Goal: Task Accomplishment & Management: Use online tool/utility

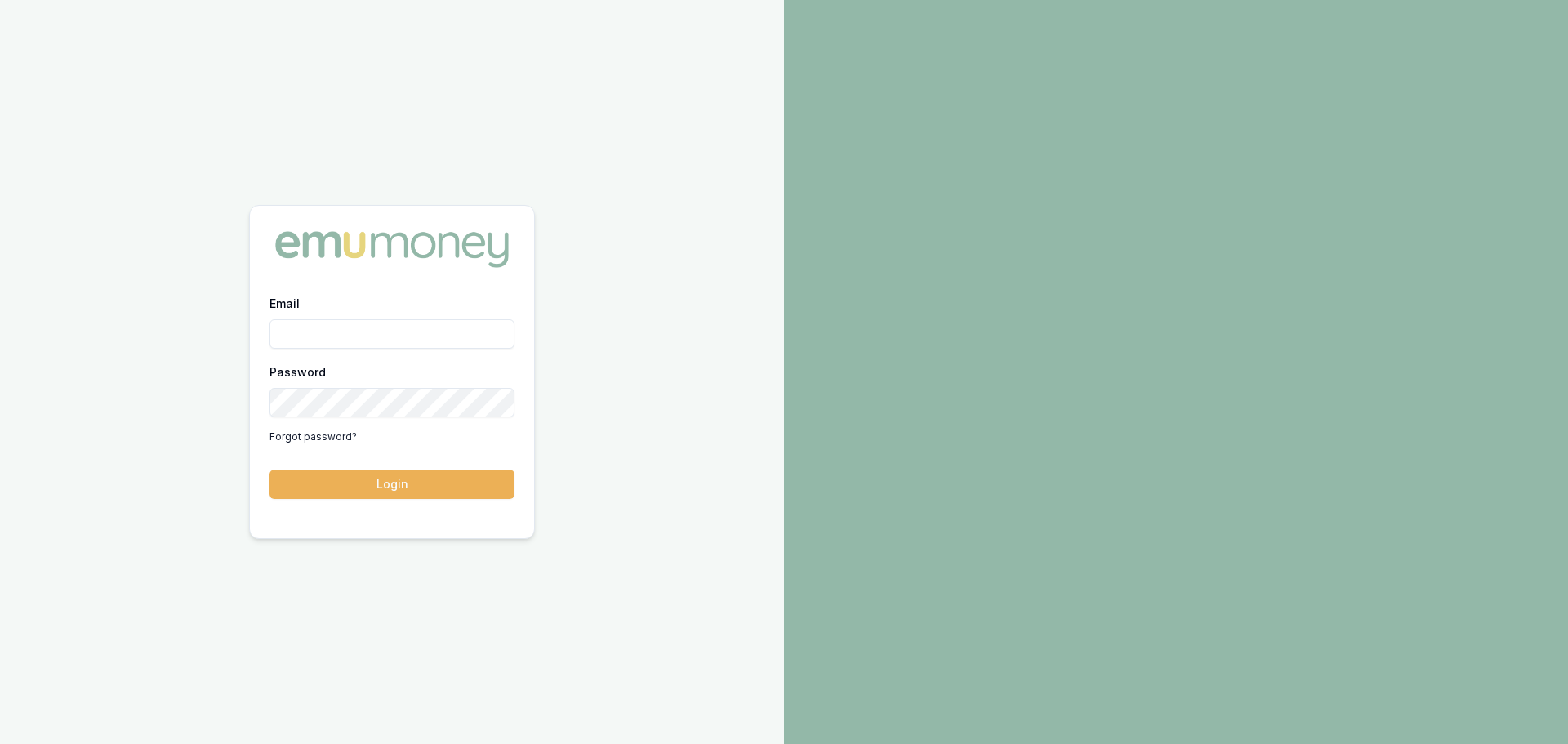
click at [360, 335] on input "Email" at bounding box center [392, 334] width 245 height 29
type input "E"
type input "[PERSON_NAME][EMAIL_ADDRESS][DOMAIN_NAME]"
click at [400, 489] on button "Login" at bounding box center [392, 484] width 245 height 29
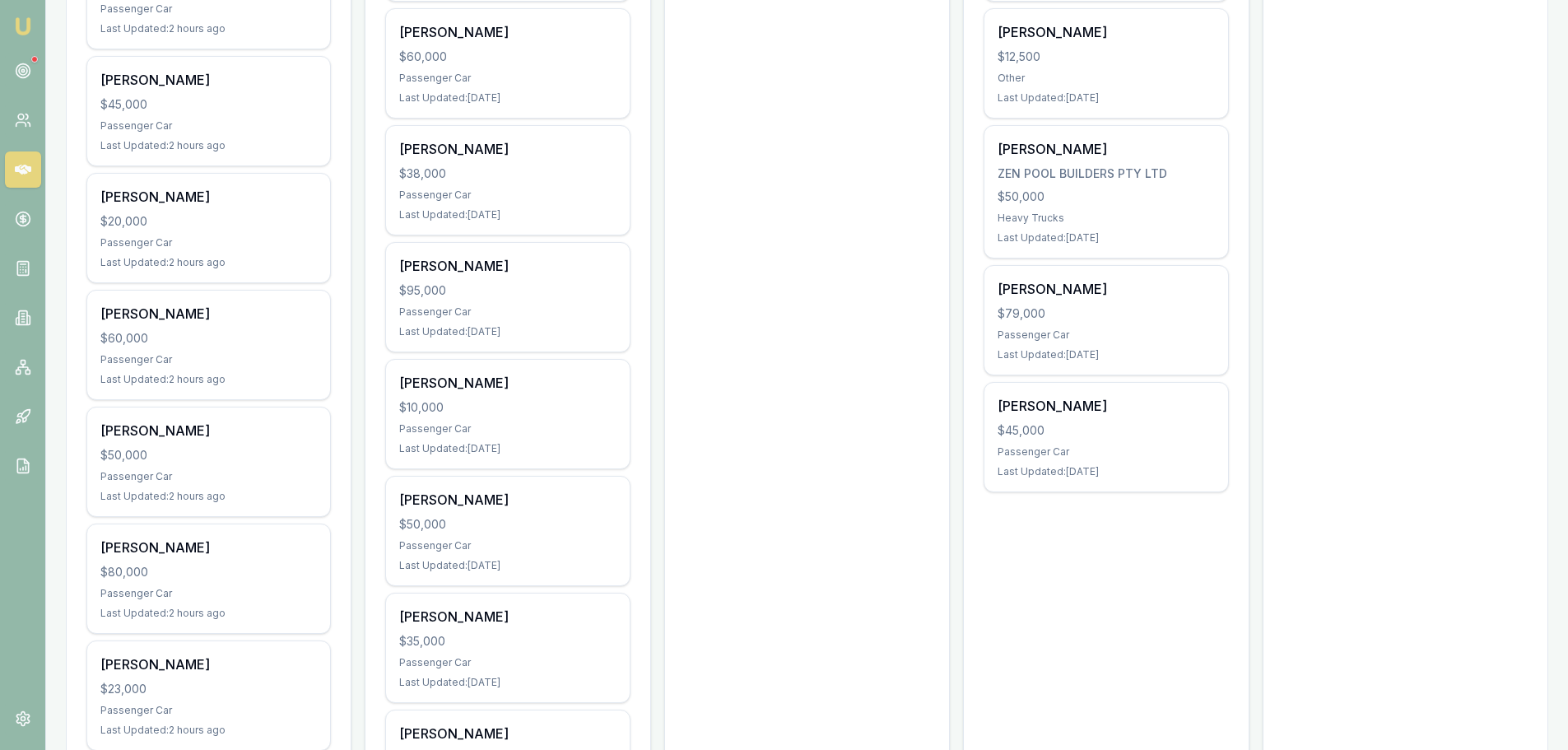
scroll to position [906, 0]
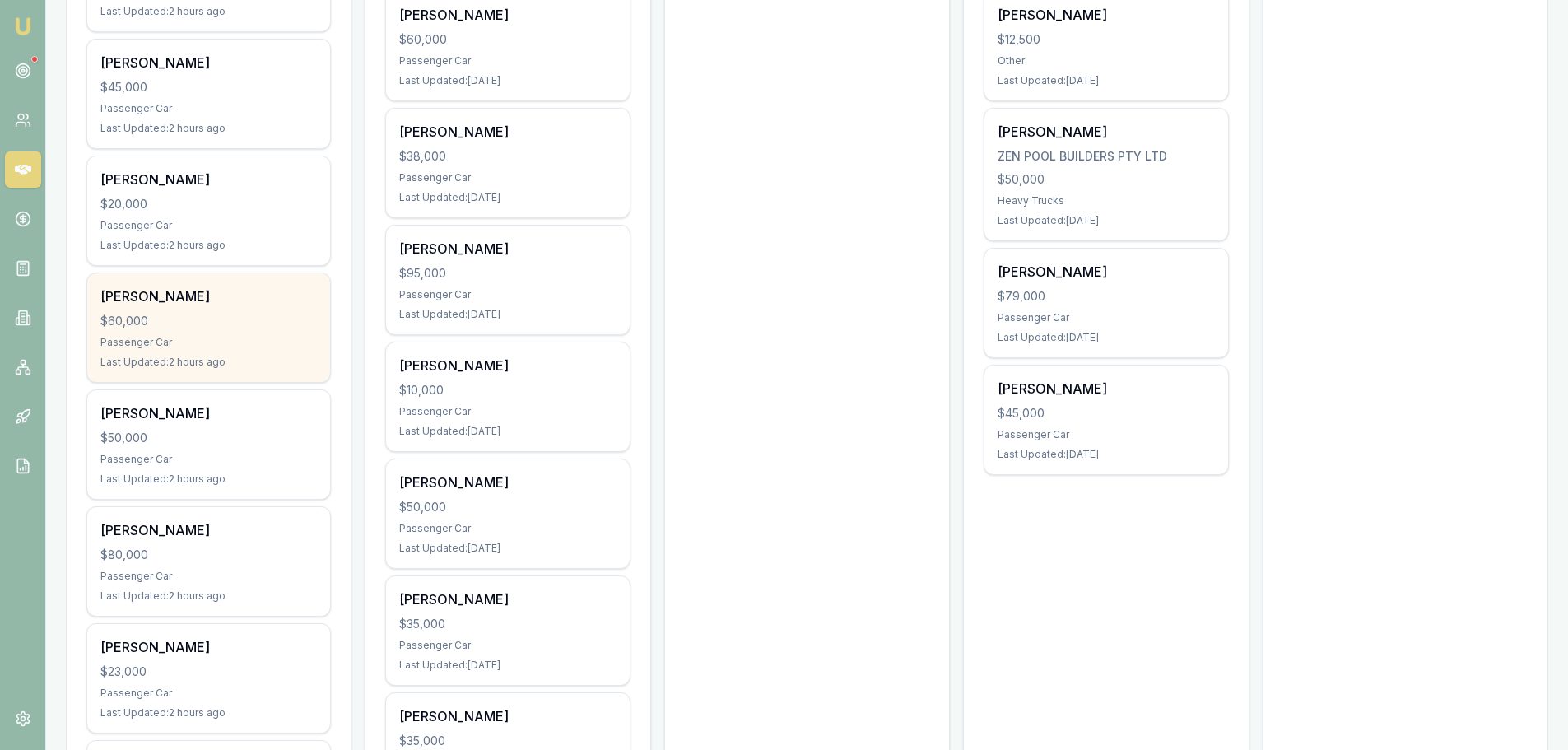
click at [266, 357] on div "Last Updated: 2 hours ago" at bounding box center [208, 363] width 216 height 13
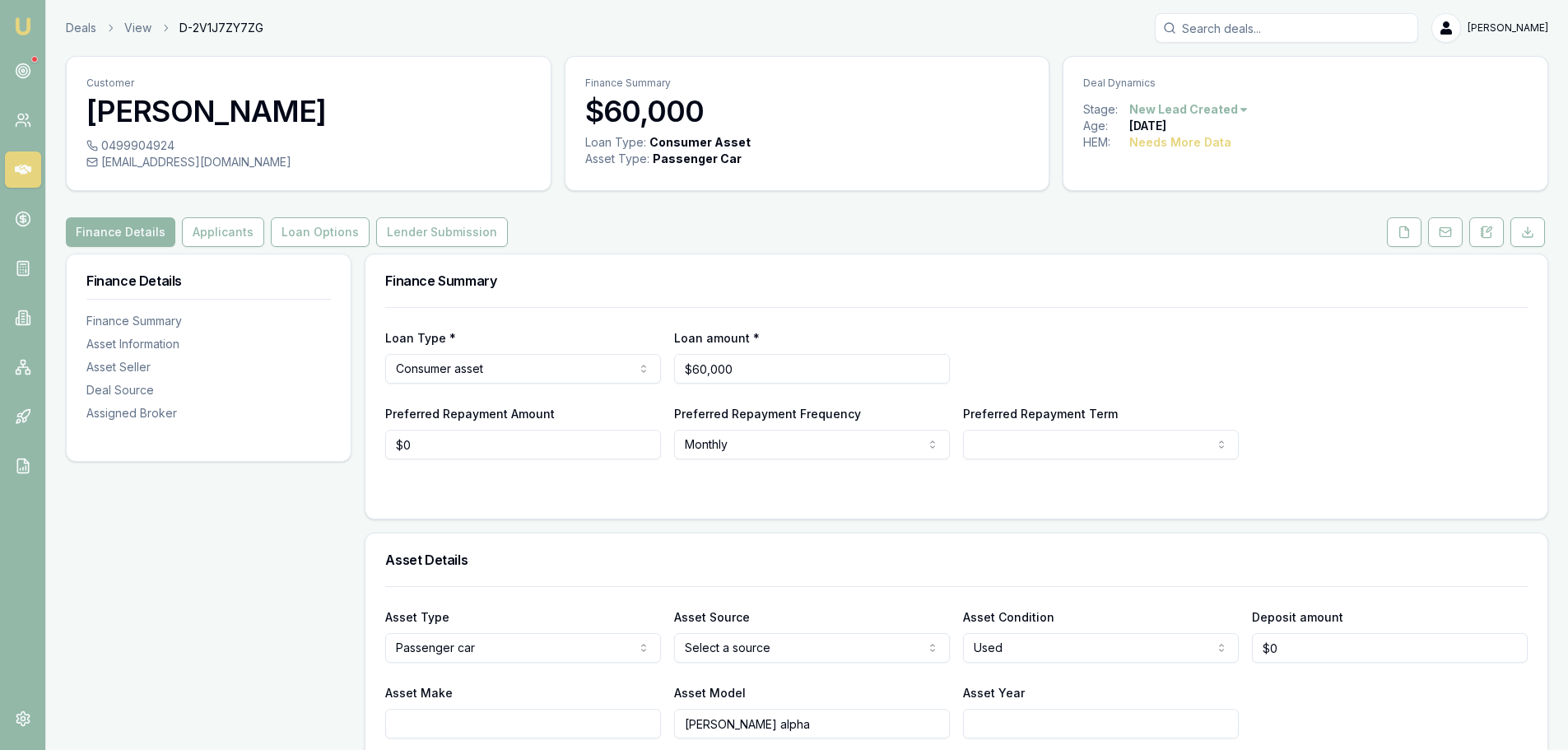
drag, startPoint x: 227, startPoint y: 229, endPoint x: 253, endPoint y: 252, distance: 34.7
click at [227, 229] on button "Applicants" at bounding box center [223, 232] width 82 height 30
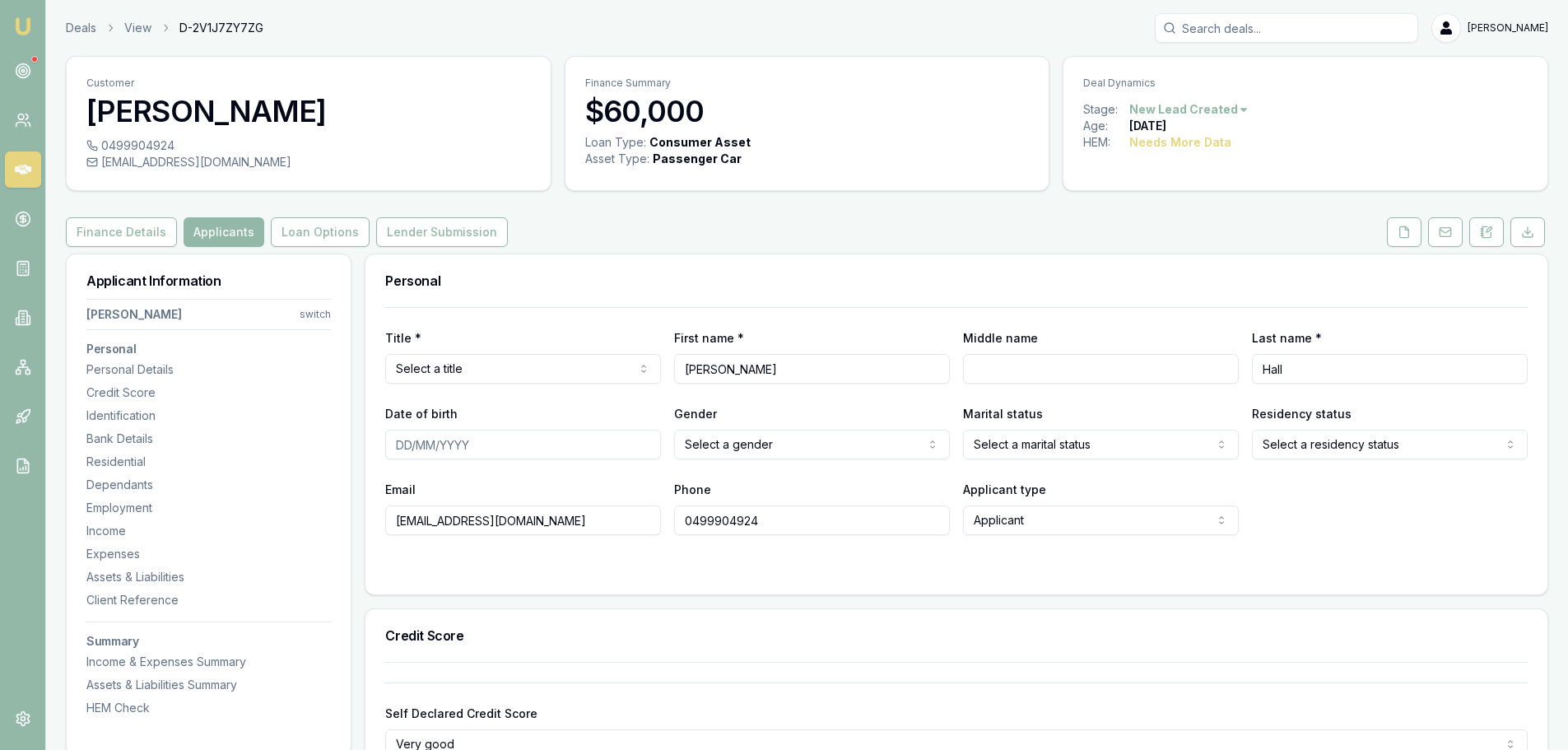
click at [859, 224] on div "Finance Details Applicants Loan Options Lender Submission" at bounding box center [807, 232] width 1483 height 30
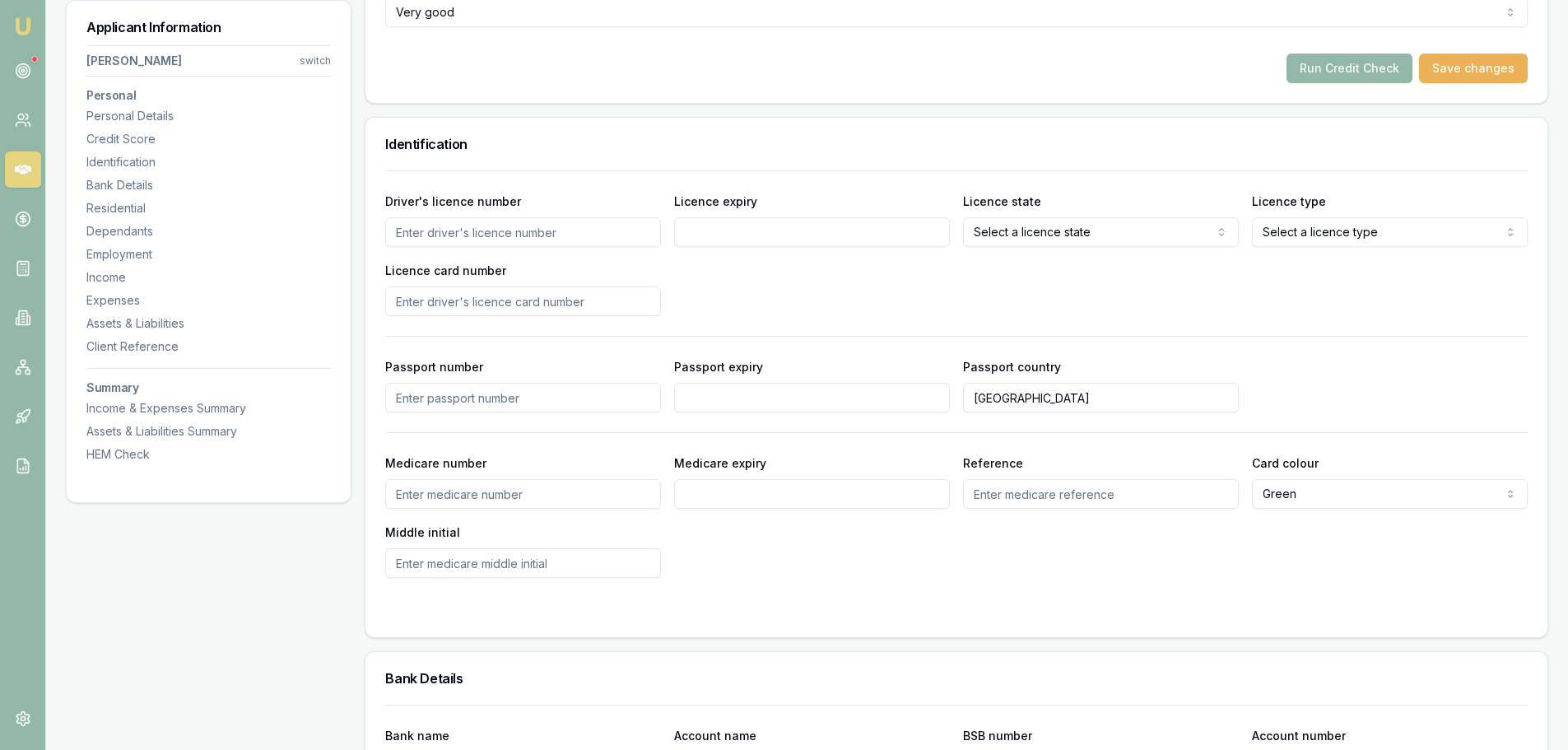
scroll to position [577, 0]
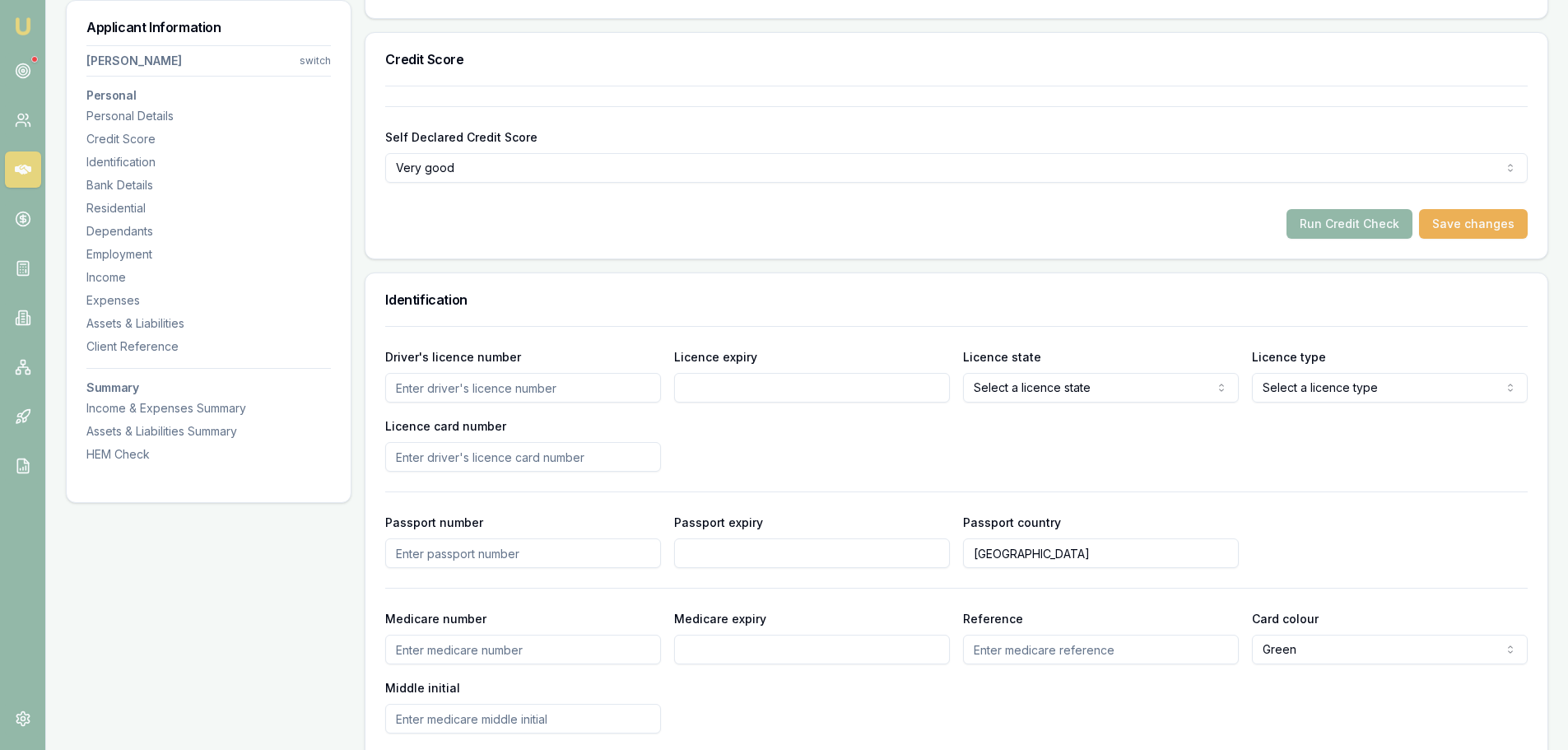
click at [558, 214] on div "Run Credit Check Save changes" at bounding box center [956, 224] width 1143 height 30
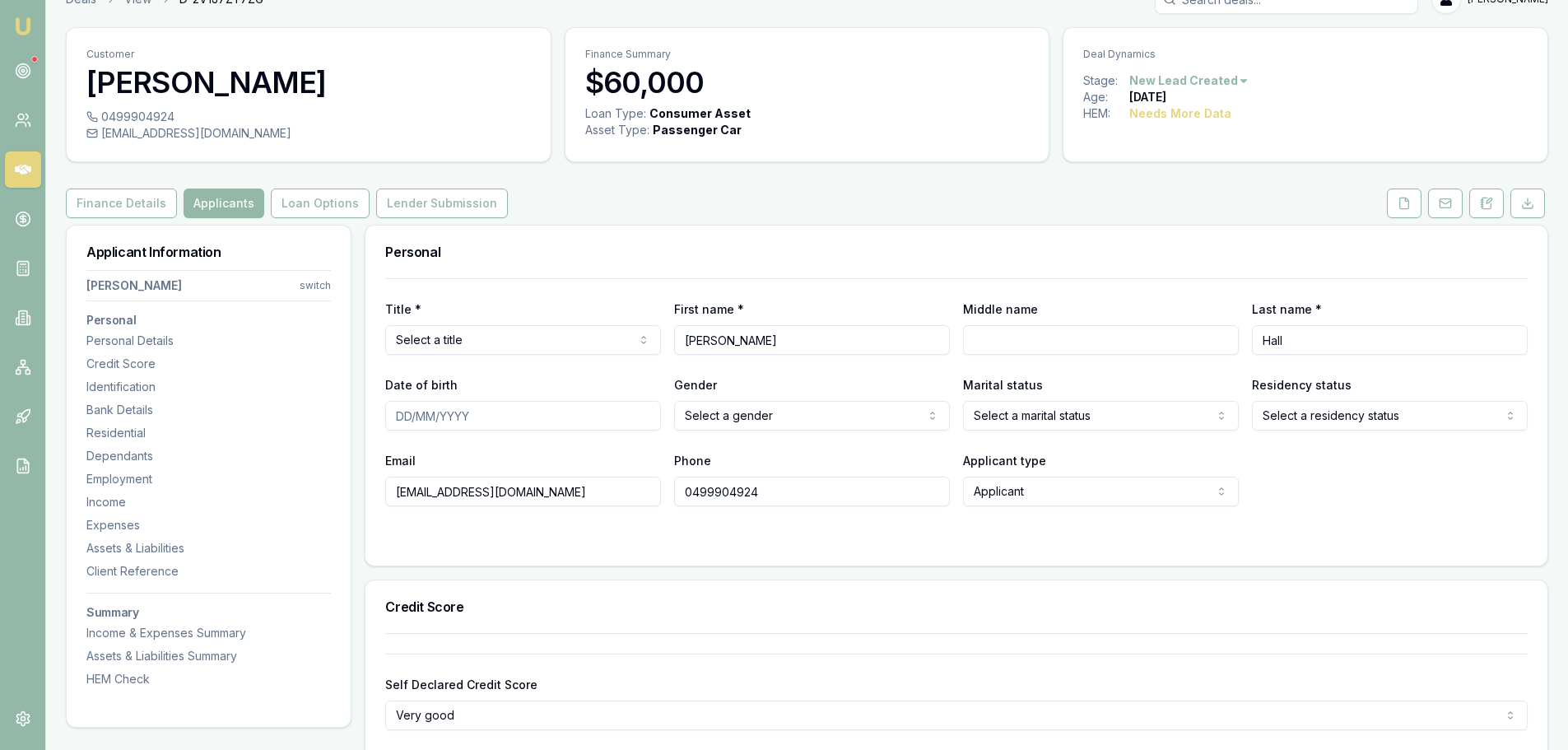
scroll to position [0, 0]
